Goal: Task Accomplishment & Management: Complete application form

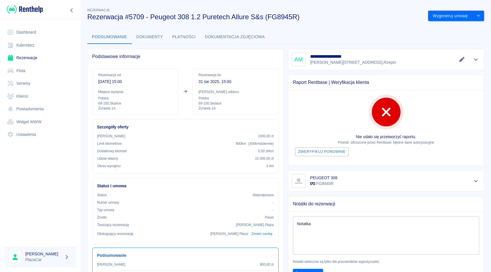
click at [52, 57] on link "Rezerwacje" at bounding box center [41, 57] width 72 height 13
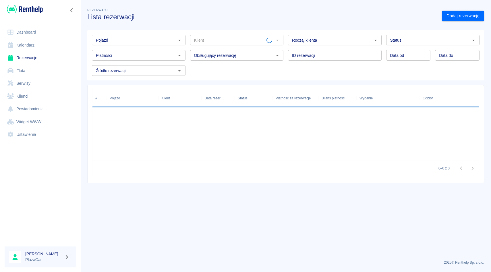
click at [136, 49] on div "Płatności Płatności" at bounding box center [136, 52] width 98 height 15
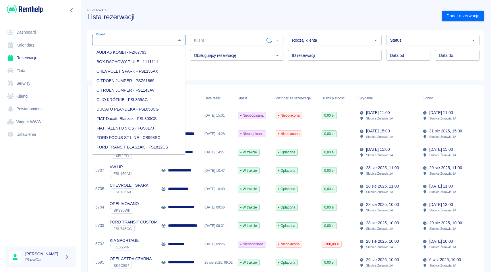
click at [139, 40] on input "Pojazd" at bounding box center [134, 39] width 81 height 7
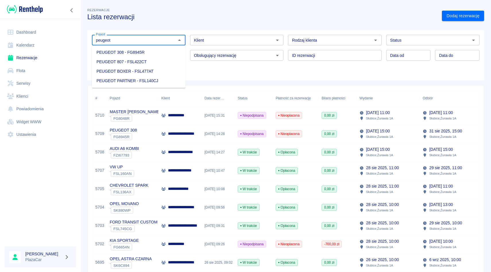
click at [135, 51] on li "PEUGEOT 308 - FG8945R" at bounding box center [139, 52] width 94 height 9
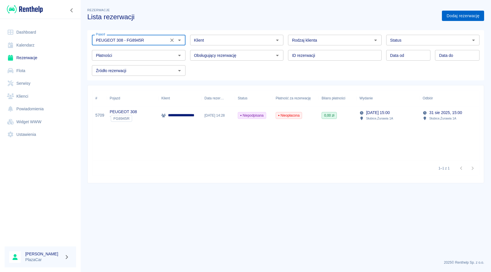
type input "PEUGEOT 308 - FG8945R"
click at [454, 18] on link "Dodaj rezerwację" at bounding box center [463, 16] width 42 height 11
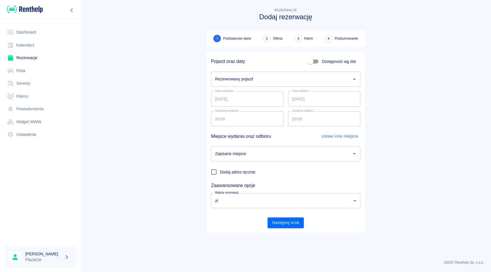
click at [252, 76] on input "Rezerwowany pojazd" at bounding box center [282, 79] width 136 height 10
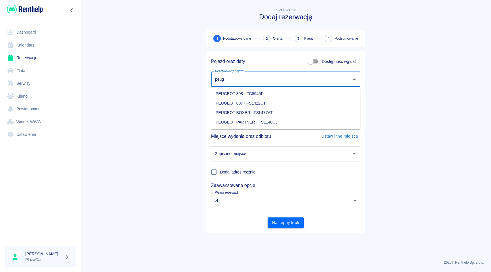
type input "peug"
click at [25, 57] on link "Rezerwacje" at bounding box center [41, 57] width 72 height 13
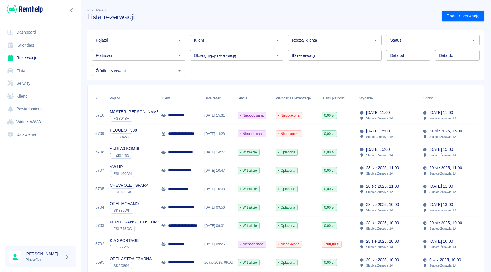
click at [194, 35] on div "Klient" at bounding box center [237, 40] width 94 height 11
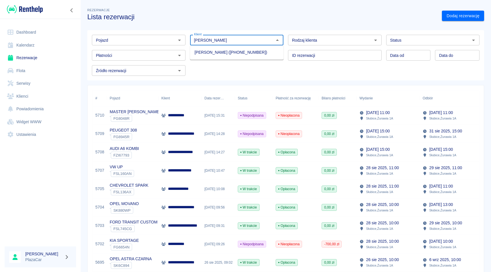
click at [204, 51] on li "[PERSON_NAME] ([PHONE_NUMBER])" at bounding box center [237, 52] width 94 height 9
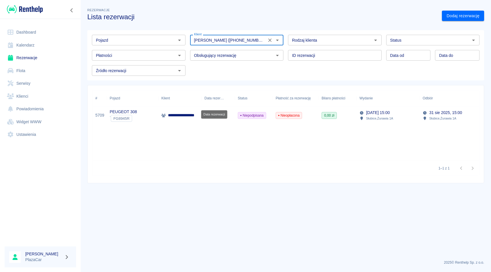
type input "[PERSON_NAME] ([PHONE_NUMBER])"
click at [218, 113] on div "Data rezerwacji" at bounding box center [214, 114] width 26 height 8
click at [275, 124] on div "Nieopłacona" at bounding box center [296, 115] width 46 height 18
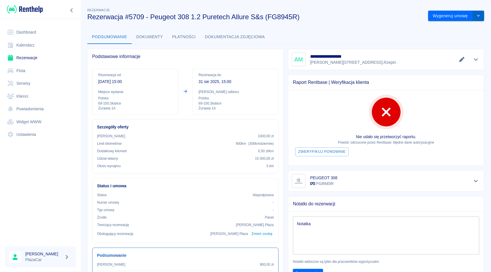
click at [480, 14] on icon "drop-down" at bounding box center [478, 16] width 5 height 4
click at [472, 48] on li "Anuluj rezerwację" at bounding box center [456, 46] width 47 height 9
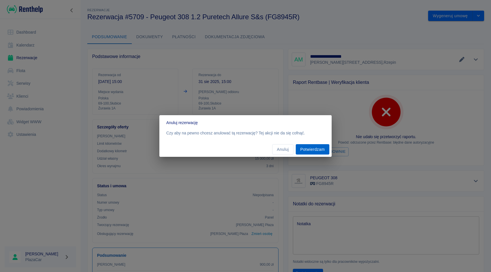
click at [317, 148] on button "Potwierdzam" at bounding box center [313, 149] width 34 height 11
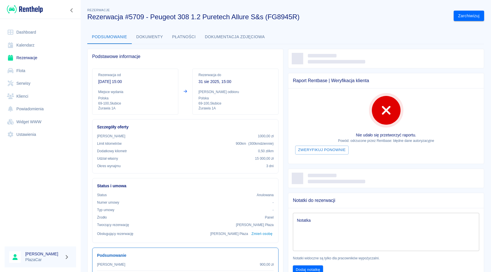
click at [48, 57] on link "Rezerwacje" at bounding box center [41, 57] width 72 height 13
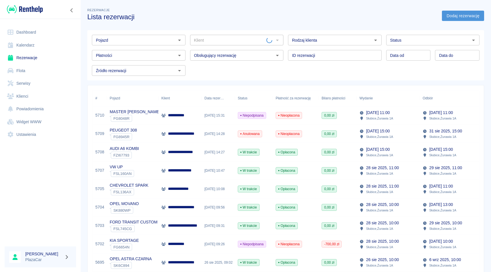
click at [455, 20] on link "Dodaj rezerwację" at bounding box center [463, 16] width 42 height 11
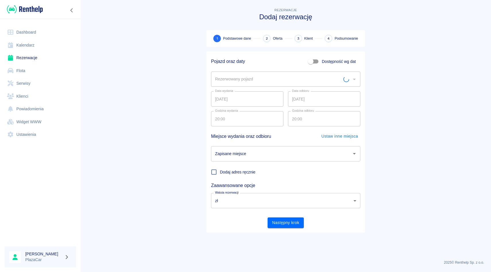
click at [237, 78] on input "Rezerwowany pojazd" at bounding box center [279, 79] width 130 height 10
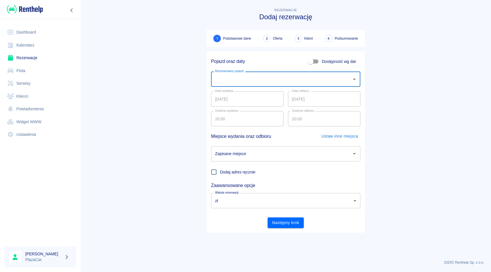
click at [237, 78] on input "Rezerwowany pojazd" at bounding box center [282, 79] width 136 height 10
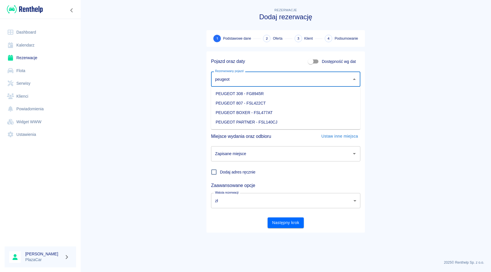
click at [231, 92] on li "PEUGEOT 308 - FG8945R" at bounding box center [285, 93] width 149 height 9
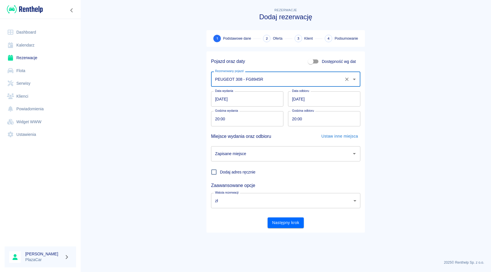
type input "PEUGEOT 308 - FG8945R"
click at [250, 152] on input "Zapisane miejsce" at bounding box center [282, 154] width 136 height 10
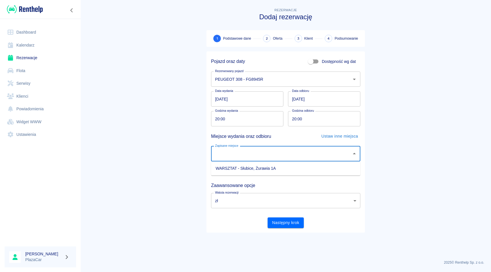
click at [248, 167] on li "WARSZTAT - Słubice, Żurawia 1A" at bounding box center [285, 168] width 149 height 9
type input "WARSZTAT - Słubice, Żurawia 1A"
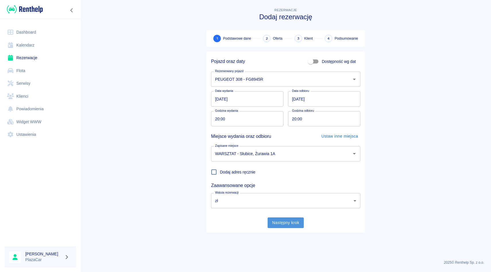
click at [280, 222] on button "Następny krok" at bounding box center [286, 222] width 36 height 11
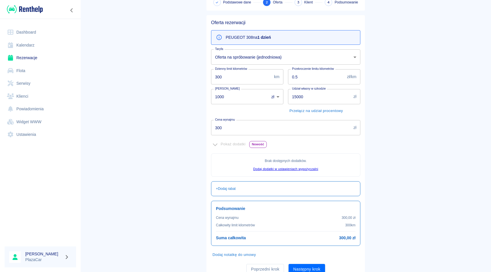
scroll to position [60, 0]
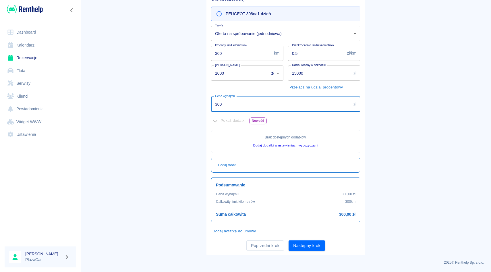
click at [250, 100] on input "300" at bounding box center [281, 104] width 140 height 15
click at [244, 102] on input "300" at bounding box center [281, 104] width 140 height 15
type input "3"
type input "250"
click at [232, 72] on input "1000" at bounding box center [238, 72] width 54 height 15
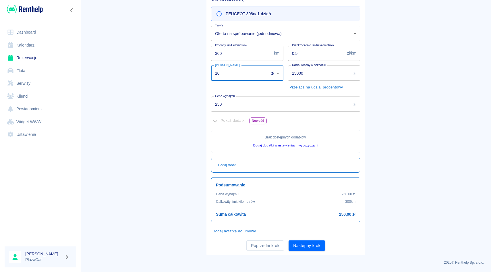
type input "1"
type input "0"
click at [300, 250] on button "Następny krok" at bounding box center [307, 245] width 36 height 11
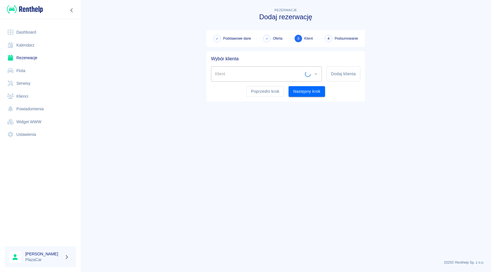
click at [257, 80] on div "Klient" at bounding box center [266, 73] width 111 height 15
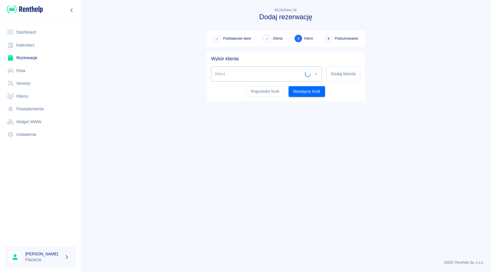
click at [257, 80] on div "Klient" at bounding box center [266, 73] width 111 height 15
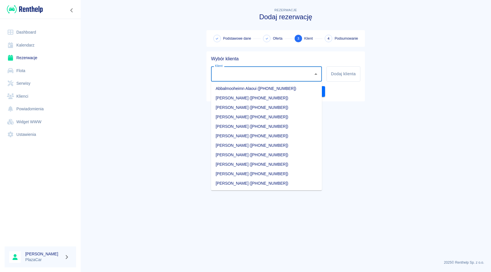
click at [257, 80] on div "Klient" at bounding box center [266, 73] width 111 height 15
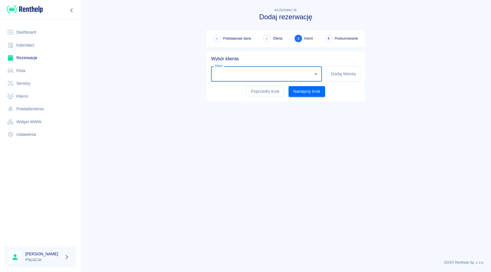
click at [257, 80] on div "Klient" at bounding box center [266, 73] width 111 height 15
click at [255, 86] on li "[PERSON_NAME] ([PHONE_NUMBER])" at bounding box center [266, 88] width 111 height 9
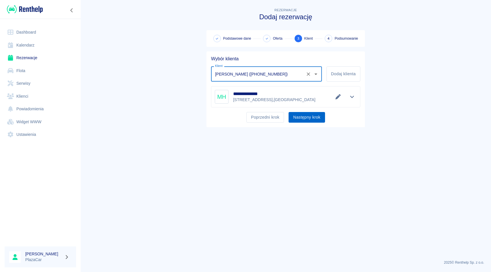
type input "[PERSON_NAME] ([PHONE_NUMBER])"
click at [297, 115] on button "Następny krok" at bounding box center [307, 117] width 36 height 11
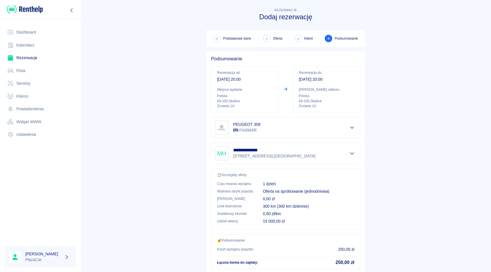
scroll to position [38, 0]
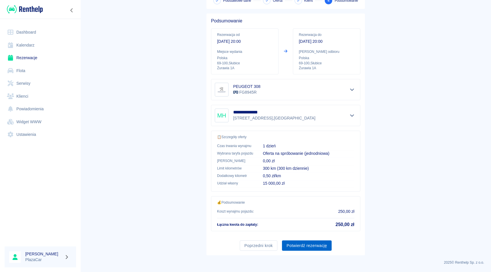
click at [309, 248] on button "Potwierdź rezerwację" at bounding box center [307, 245] width 50 height 11
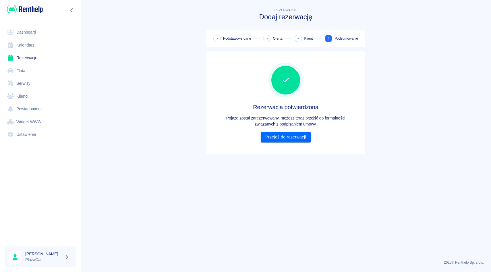
scroll to position [0, 0]
click at [290, 141] on link "Przejdź do rezerwacji" at bounding box center [286, 137] width 50 height 11
